Goal: Task Accomplishment & Management: Manage account settings

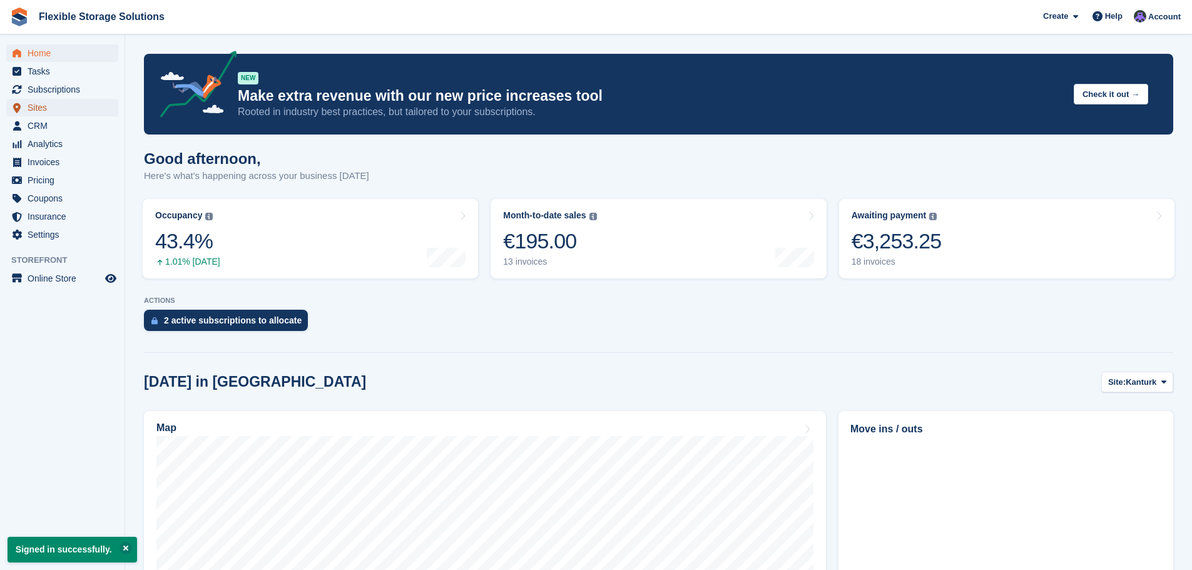
click at [54, 108] on span "Sites" at bounding box center [65, 108] width 75 height 18
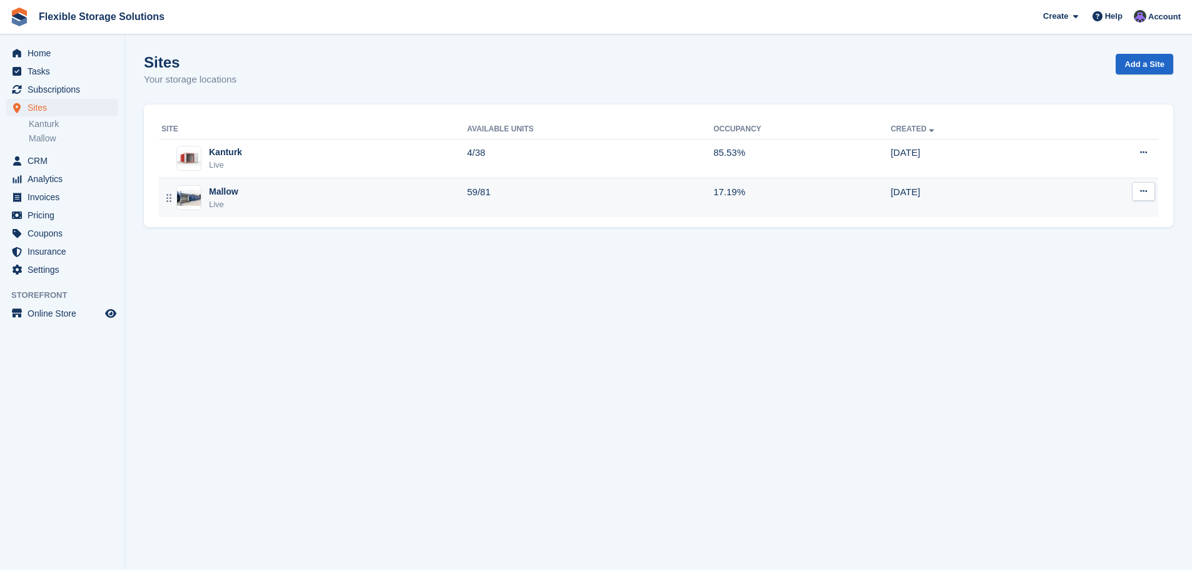
click at [221, 190] on div "Mallow" at bounding box center [223, 191] width 29 height 13
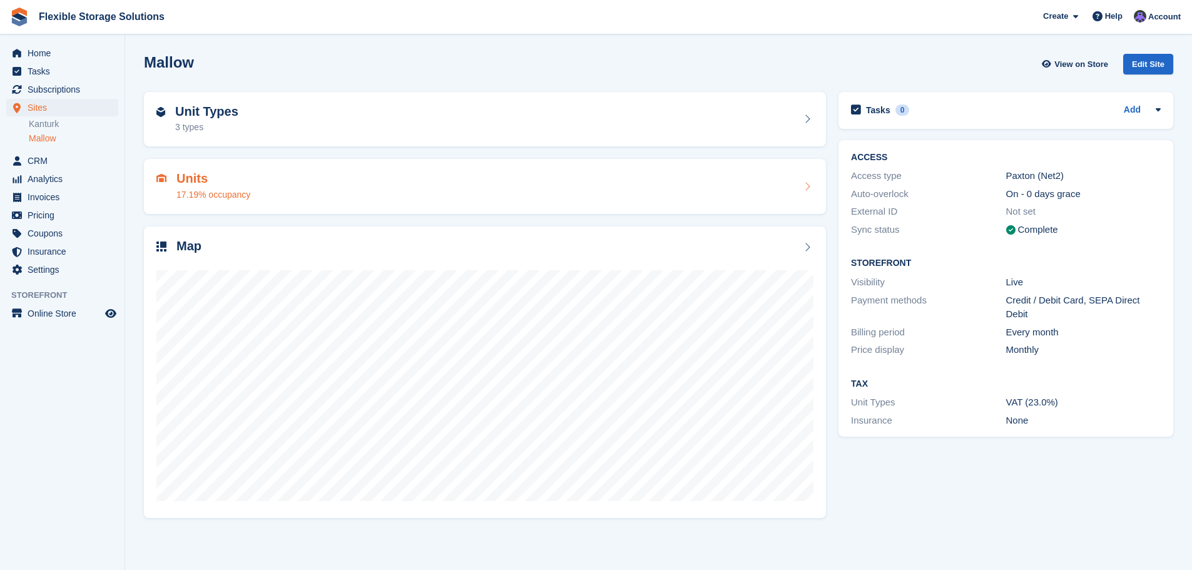
click at [219, 179] on h2 "Units" at bounding box center [213, 178] width 74 height 14
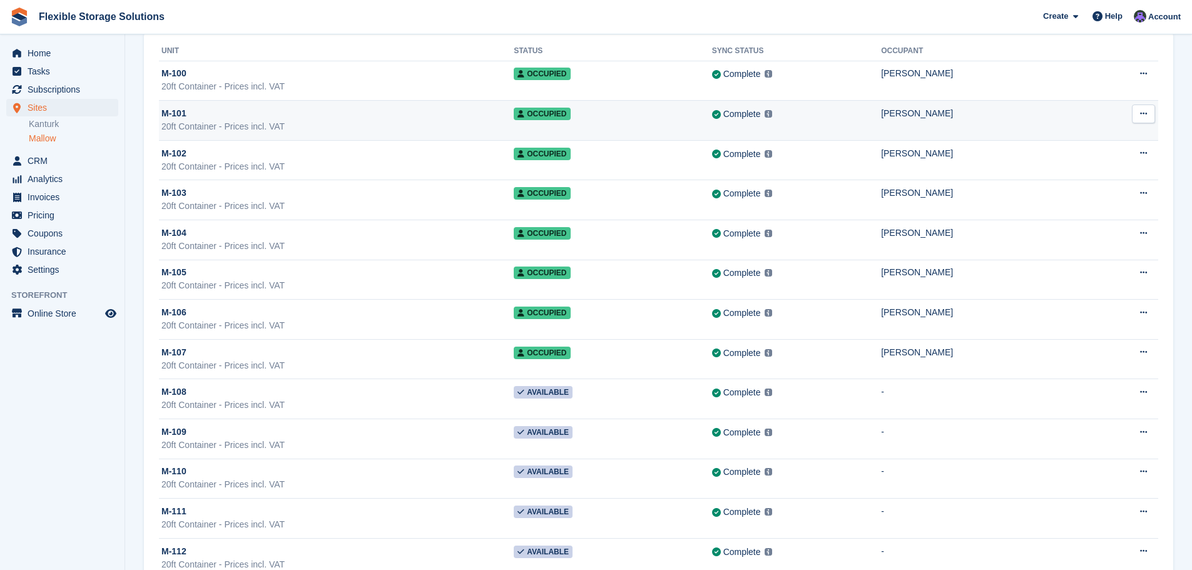
scroll to position [125, 0]
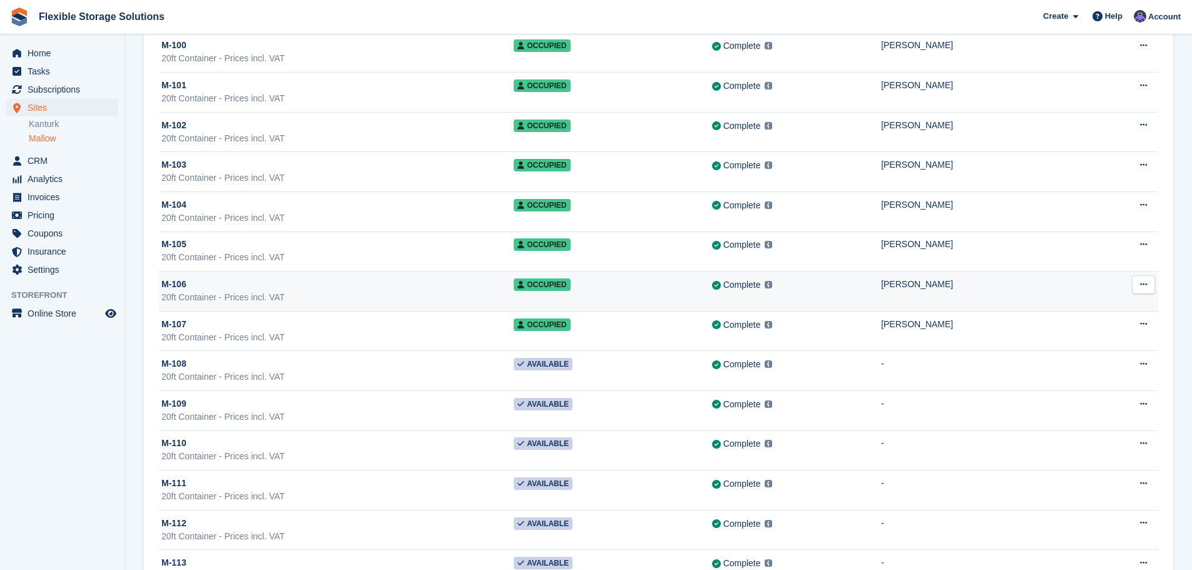
click at [1150, 283] on button at bounding box center [1142, 284] width 23 height 19
click at [548, 281] on span "Occupied" at bounding box center [542, 284] width 56 height 13
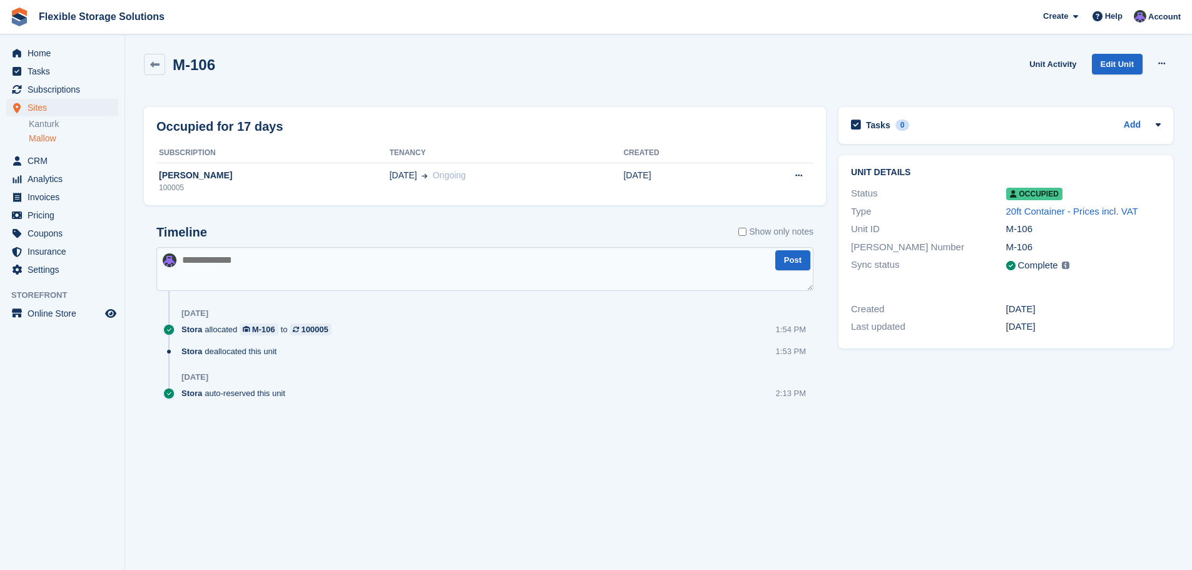
click at [1046, 196] on span "Occupied" at bounding box center [1034, 194] width 56 height 13
click at [1155, 123] on icon at bounding box center [1158, 124] width 10 height 10
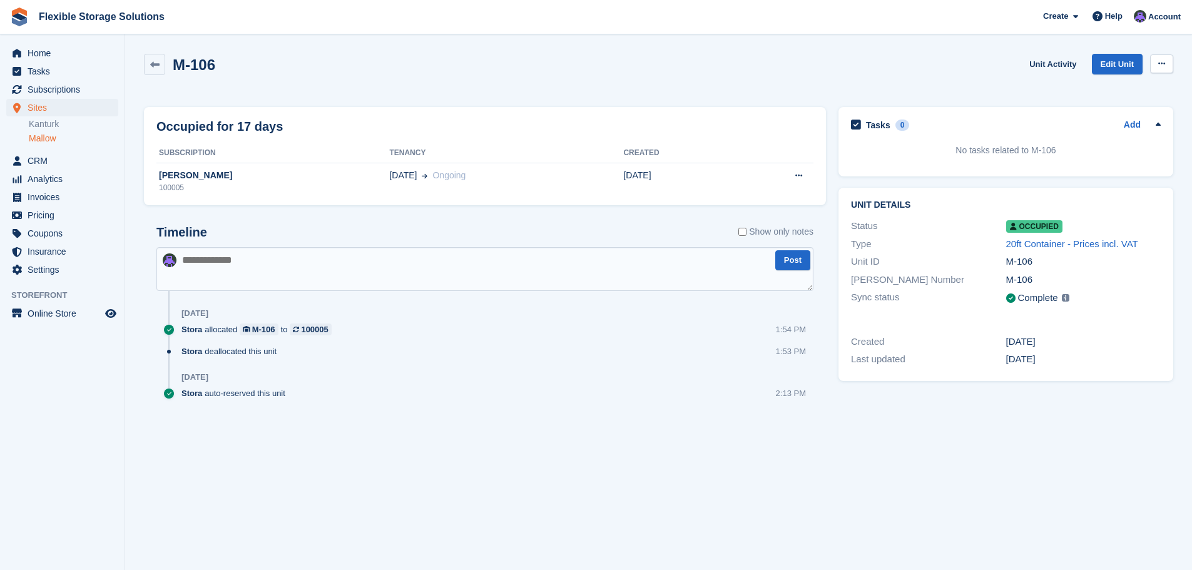
click at [1163, 60] on icon at bounding box center [1161, 63] width 7 height 8
click at [1098, 132] on p "Deallocate" at bounding box center [1112, 131] width 109 height 16
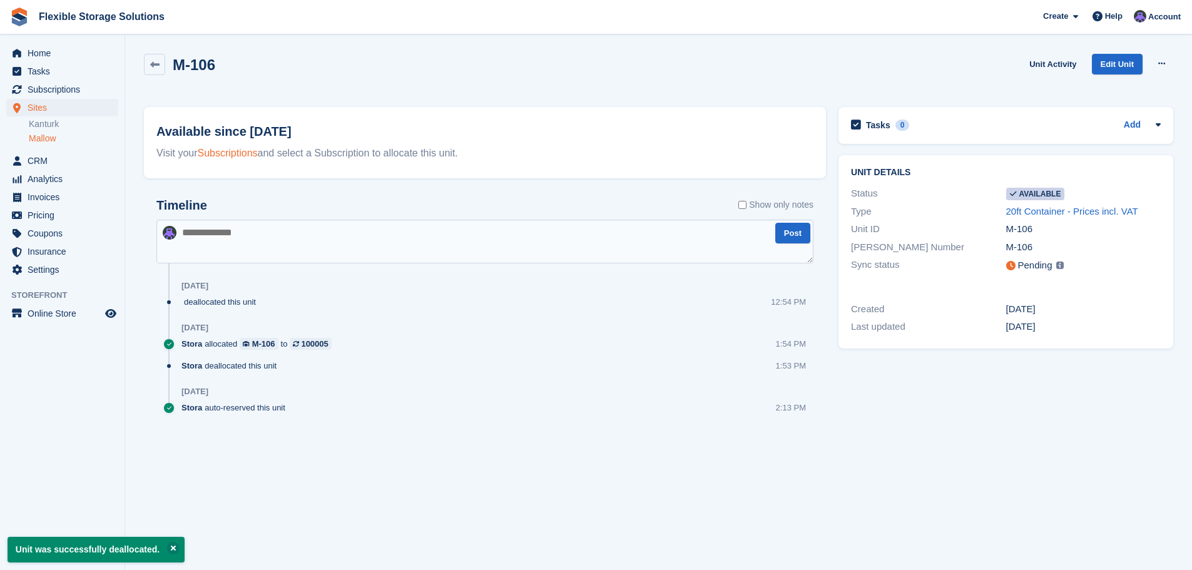
click at [241, 155] on link "Subscriptions" at bounding box center [228, 153] width 60 height 11
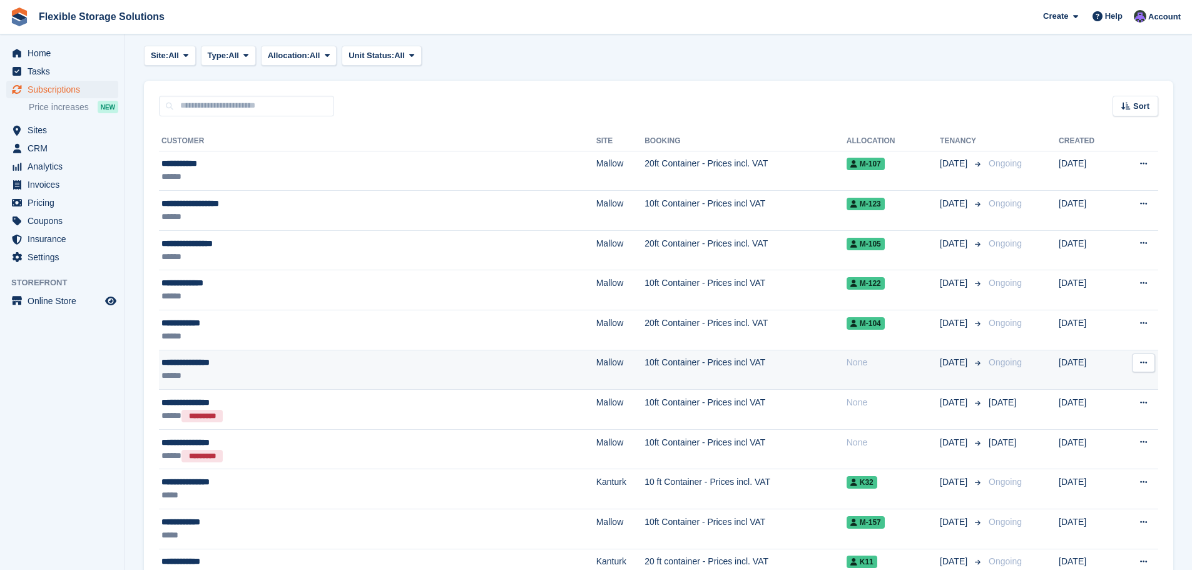
scroll to position [125, 0]
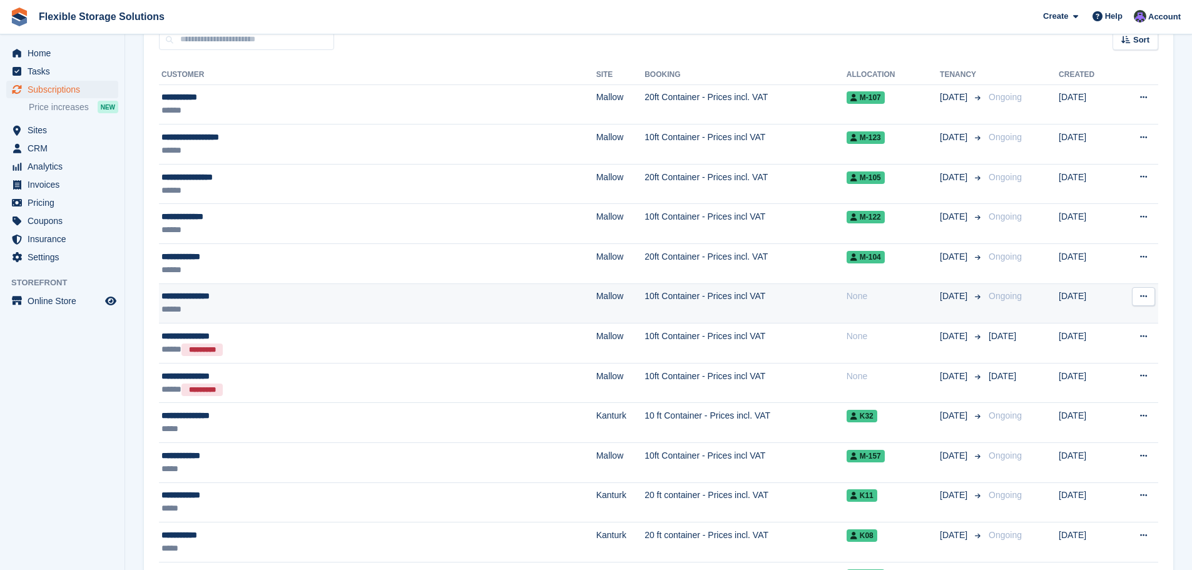
click at [271, 296] on div "**********" at bounding box center [296, 296] width 270 height 13
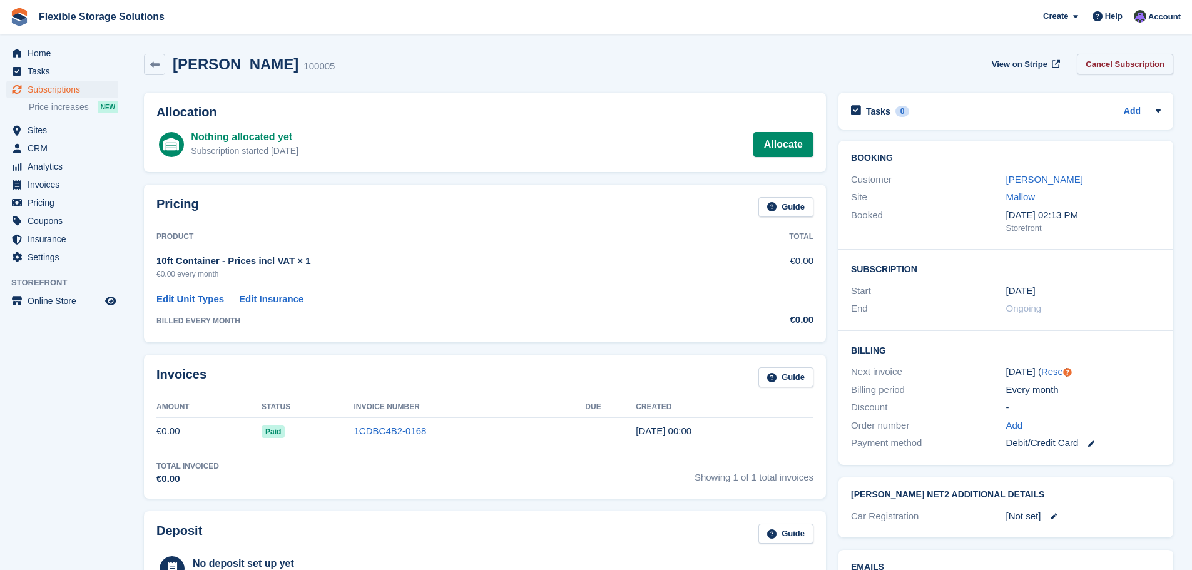
click at [1131, 63] on link "Cancel Subscription" at bounding box center [1124, 64] width 96 height 21
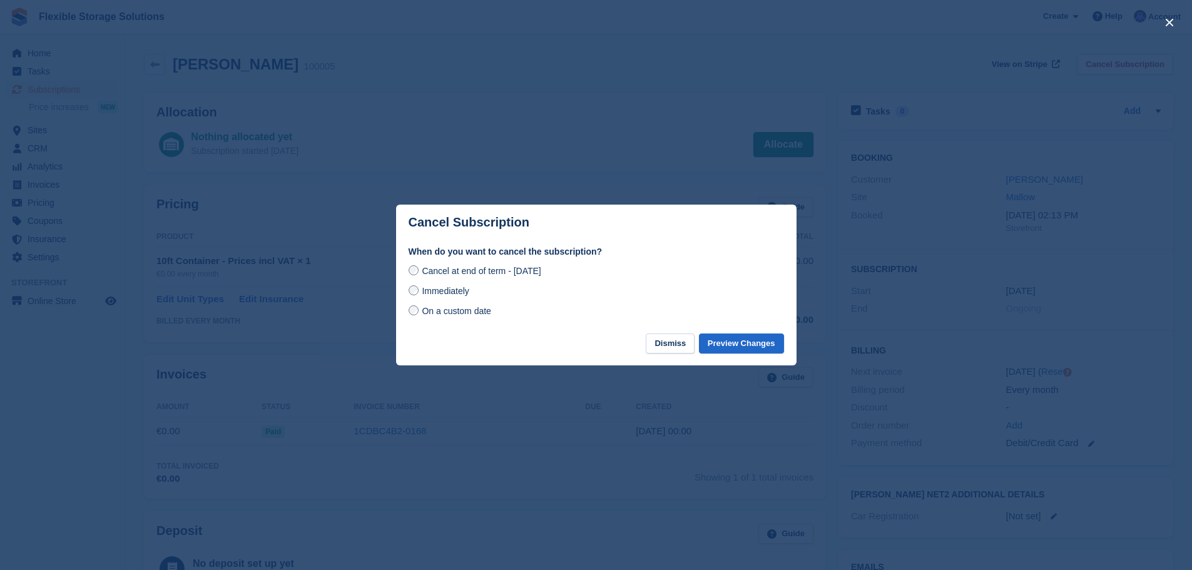
click at [454, 290] on span "Immediately" at bounding box center [445, 291] width 47 height 10
click at [743, 340] on button "Preview Changes" at bounding box center [741, 343] width 85 height 21
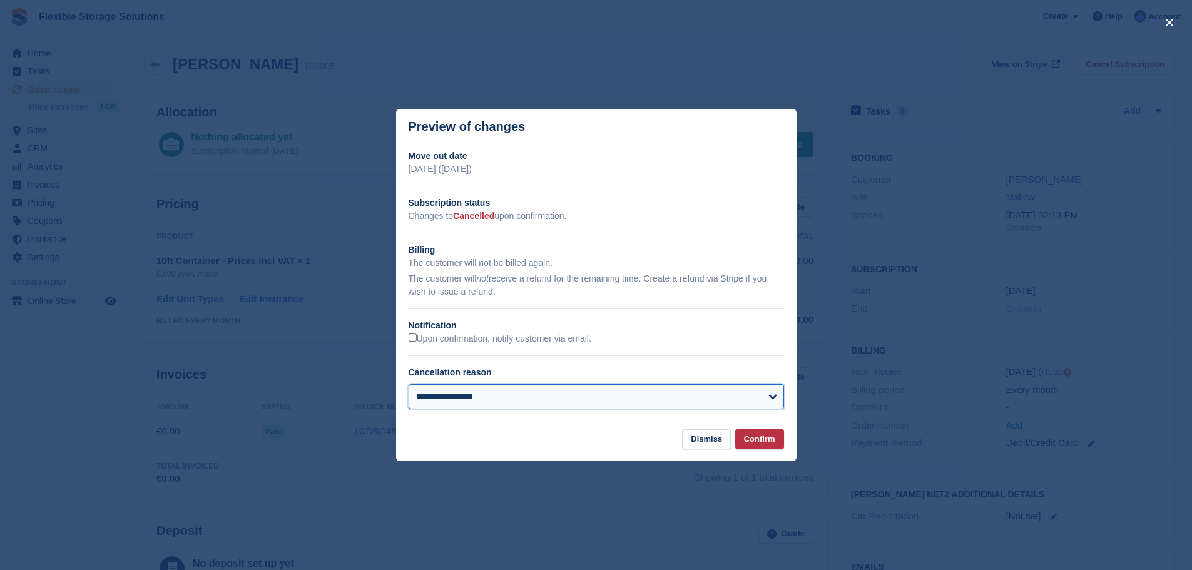
click at [687, 399] on select "**********" at bounding box center [595, 396] width 375 height 25
select select "**********"
click at [408, 385] on select "**********" at bounding box center [595, 396] width 375 height 25
click at [757, 436] on button "Confirm" at bounding box center [759, 439] width 49 height 21
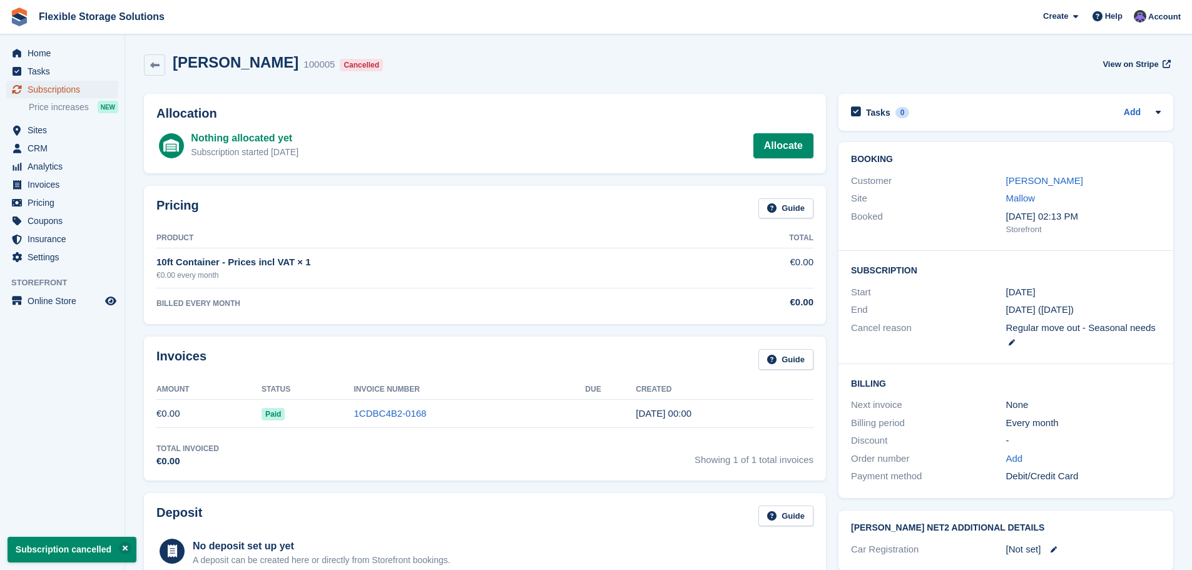
click at [36, 90] on span "Subscriptions" at bounding box center [65, 90] width 75 height 18
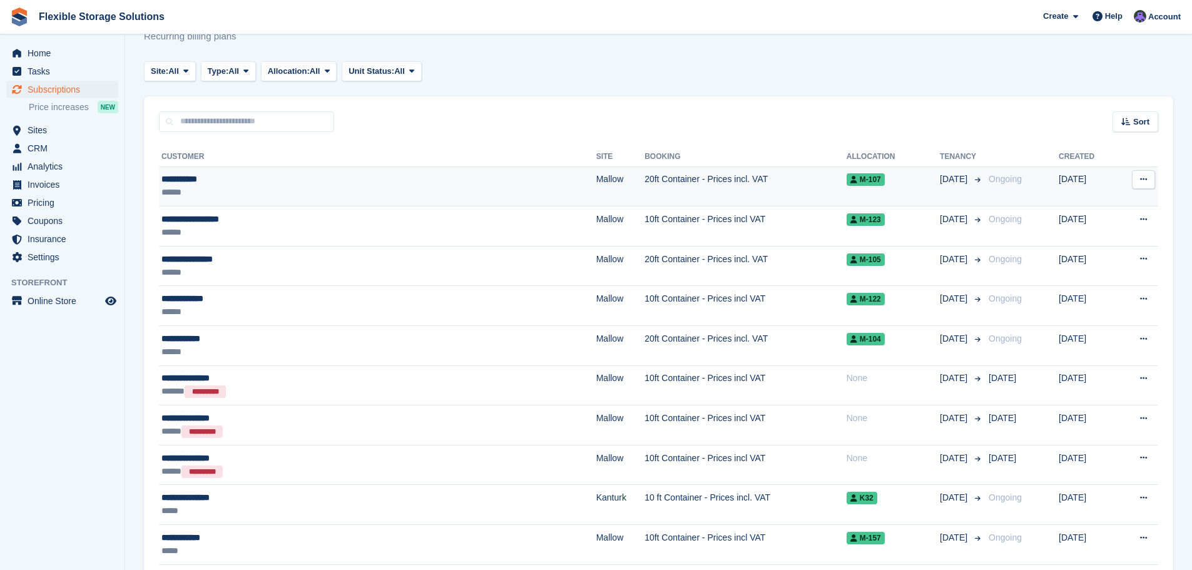
scroll to position [125, 0]
